Goal: Ask a question: Seek information or help from site administrators or community

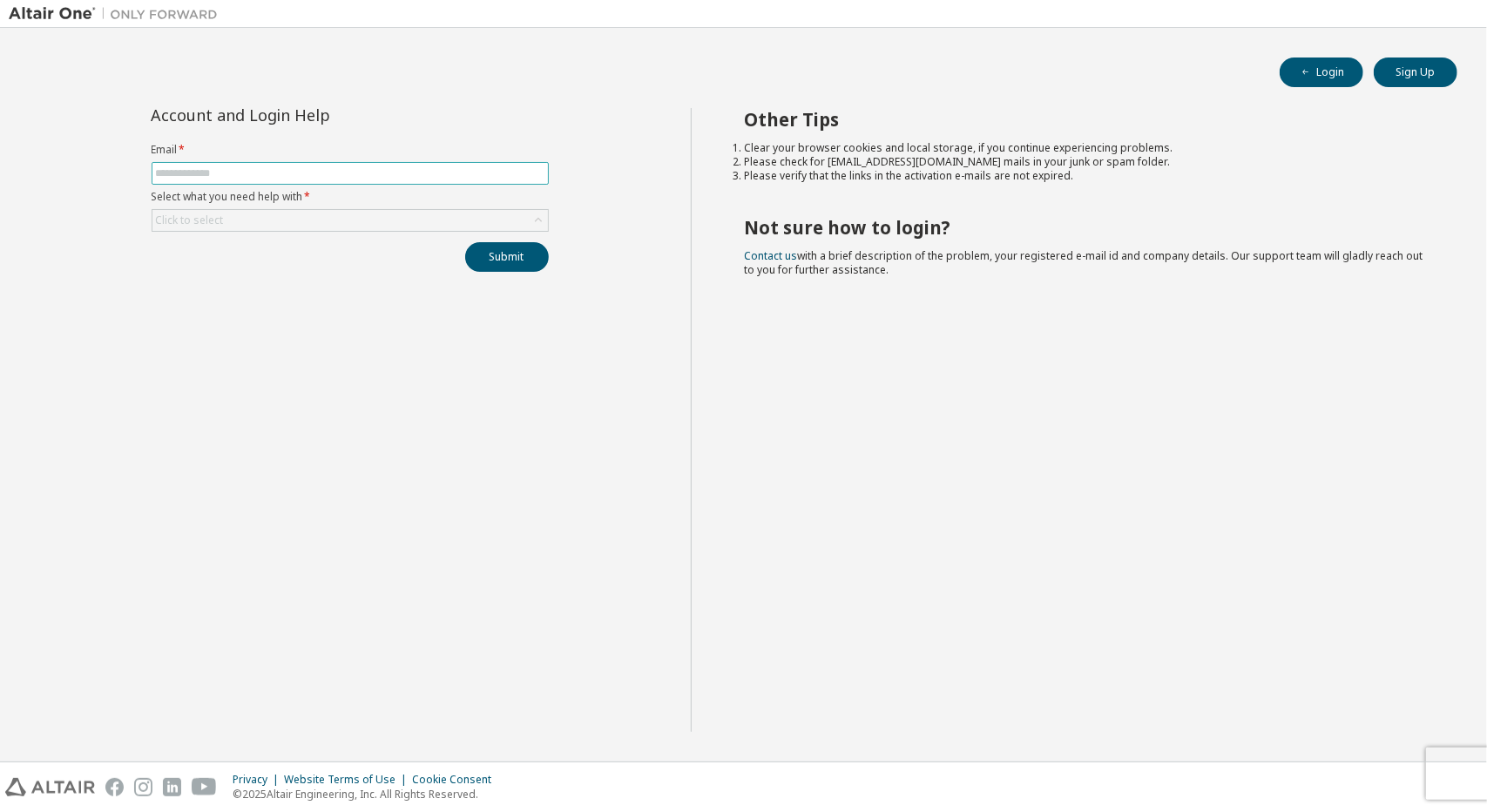
click at [483, 177] on input "text" at bounding box center [350, 173] width 389 height 14
click at [504, 166] on input "text" at bounding box center [350, 173] width 389 height 14
type input "**********"
click at [364, 217] on div "Click to select" at bounding box center [350, 221] width 396 height 21
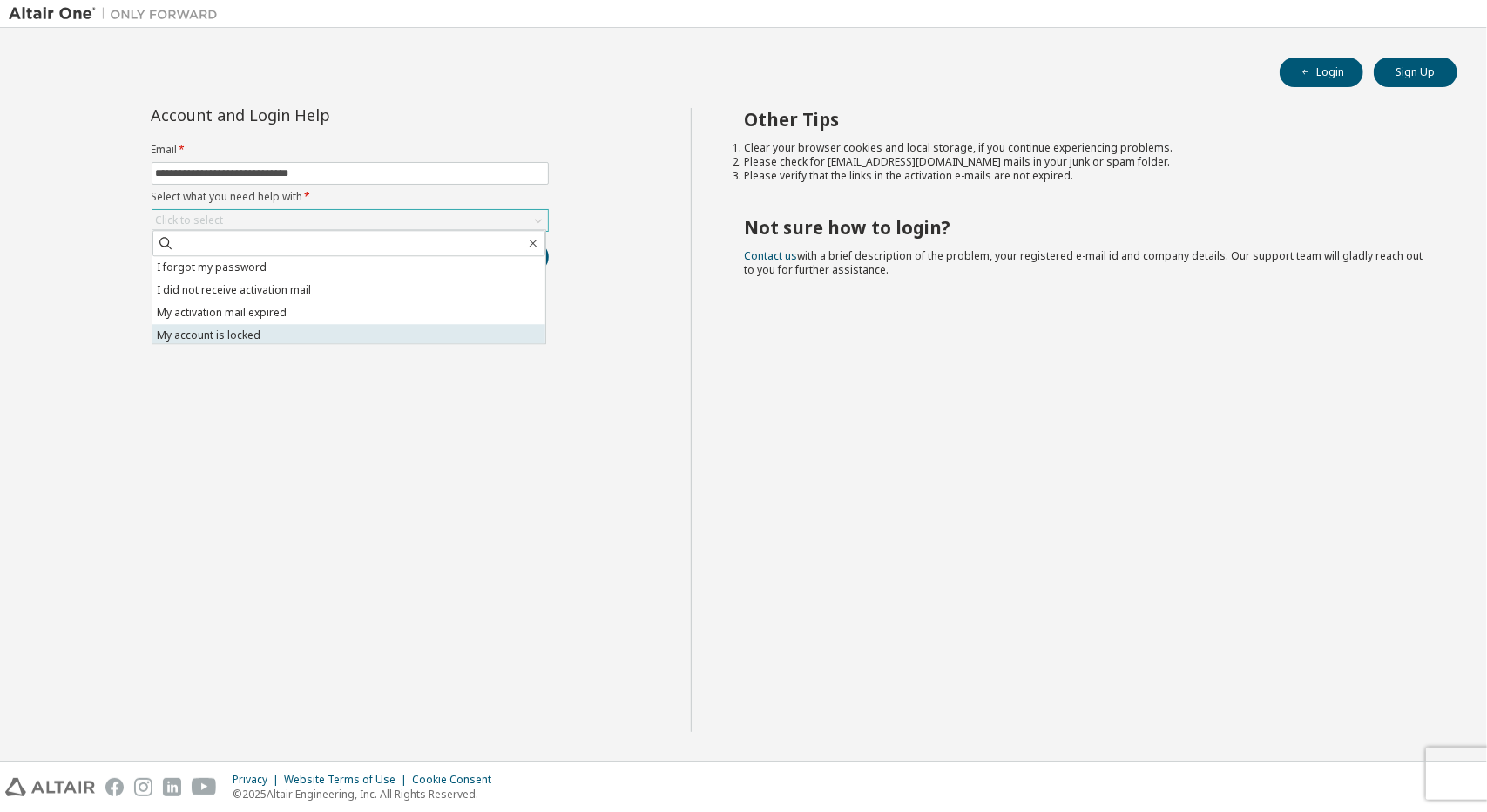
click at [329, 338] on li "My account is locked" at bounding box center [348, 336] width 393 height 23
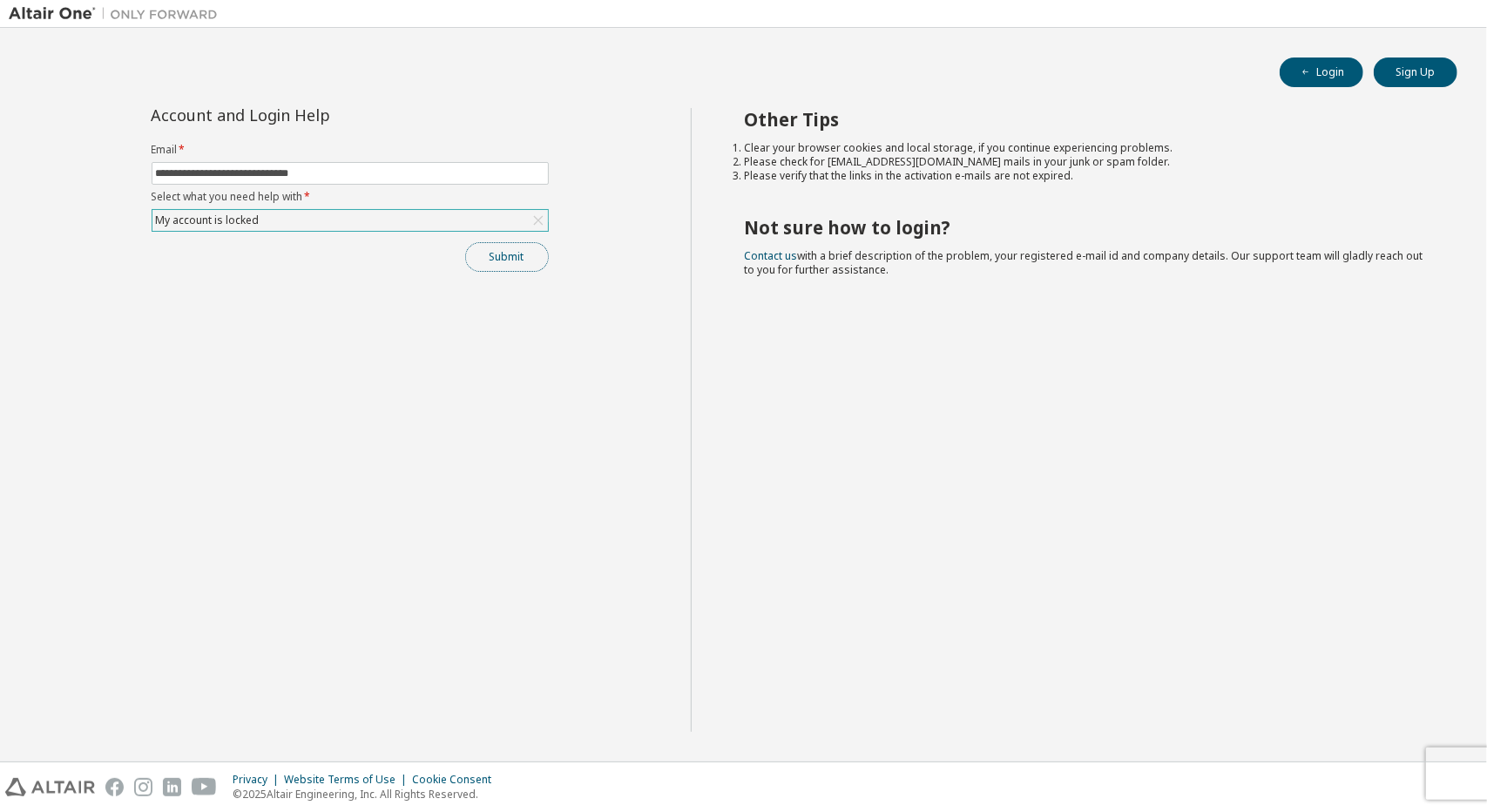
click at [519, 258] on button "Submit" at bounding box center [507, 257] width 84 height 29
click at [1379, 764] on link "Altair support" at bounding box center [1361, 764] width 69 height 15
click at [1380, 750] on div "Please contact Altair support for assistance." at bounding box center [1342, 772] width 255 height 50
click at [1376, 766] on link "Altair support" at bounding box center [1361, 764] width 69 height 15
